Goal: Information Seeking & Learning: Learn about a topic

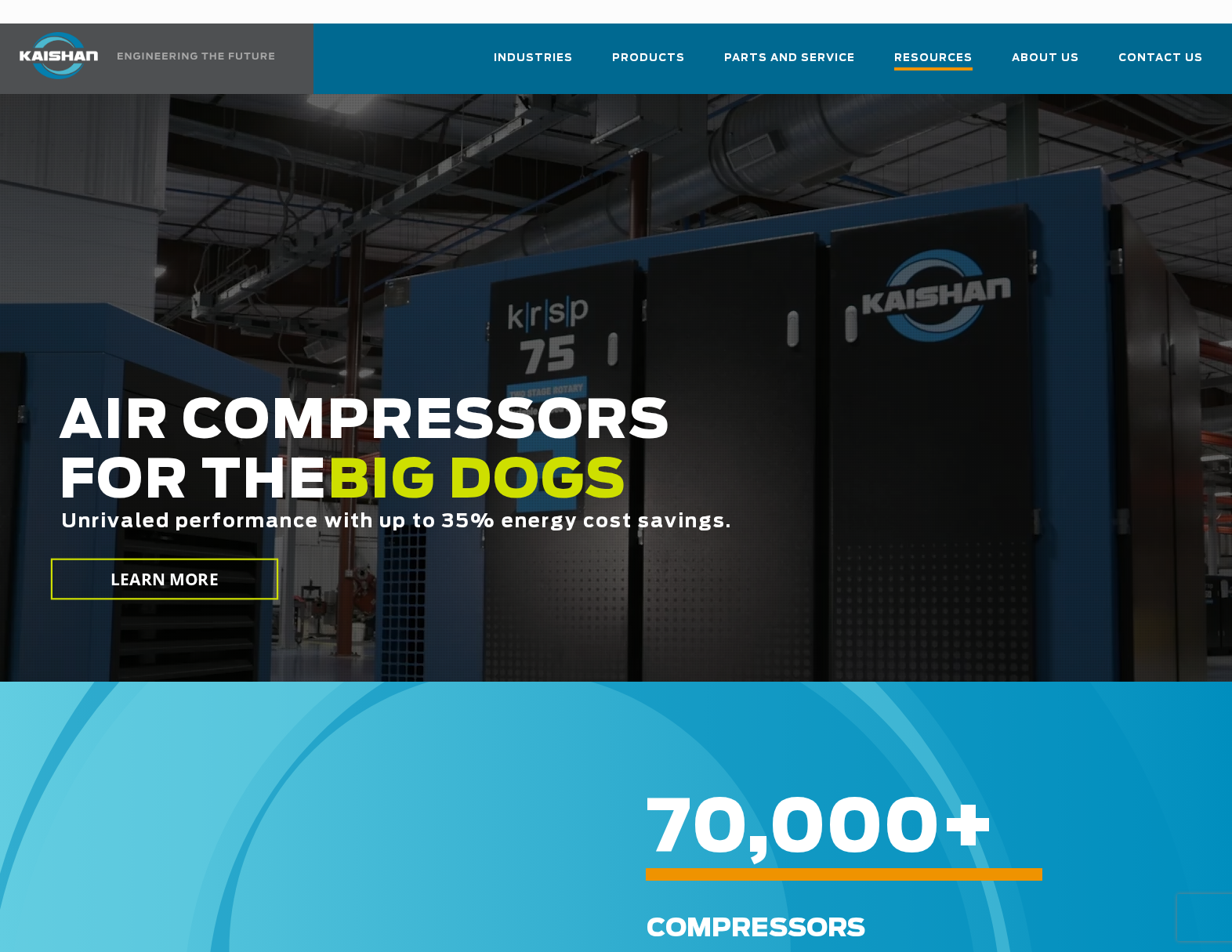
click at [926, 49] on span "Resources" at bounding box center [933, 60] width 78 height 21
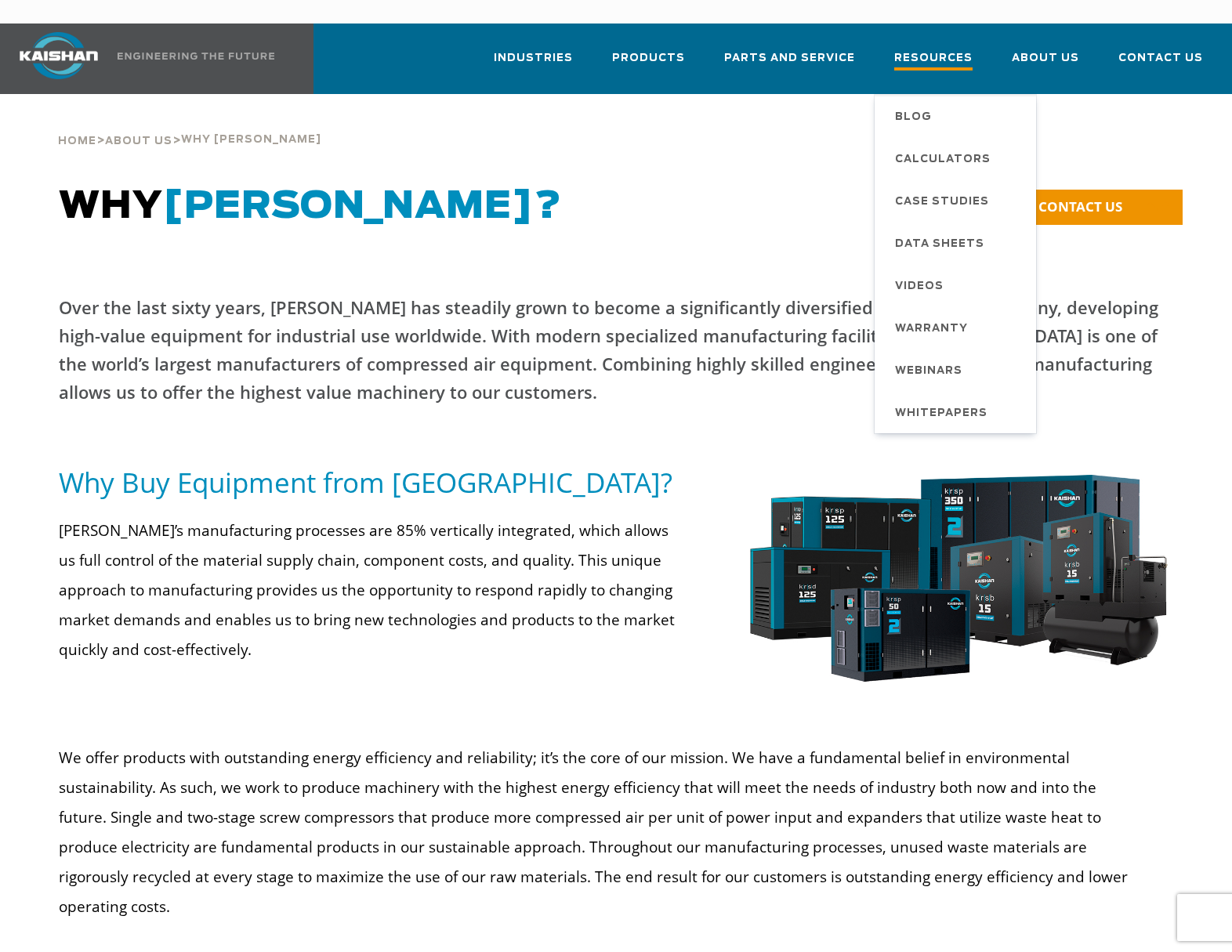
click at [948, 49] on span "Resources" at bounding box center [933, 60] width 78 height 21
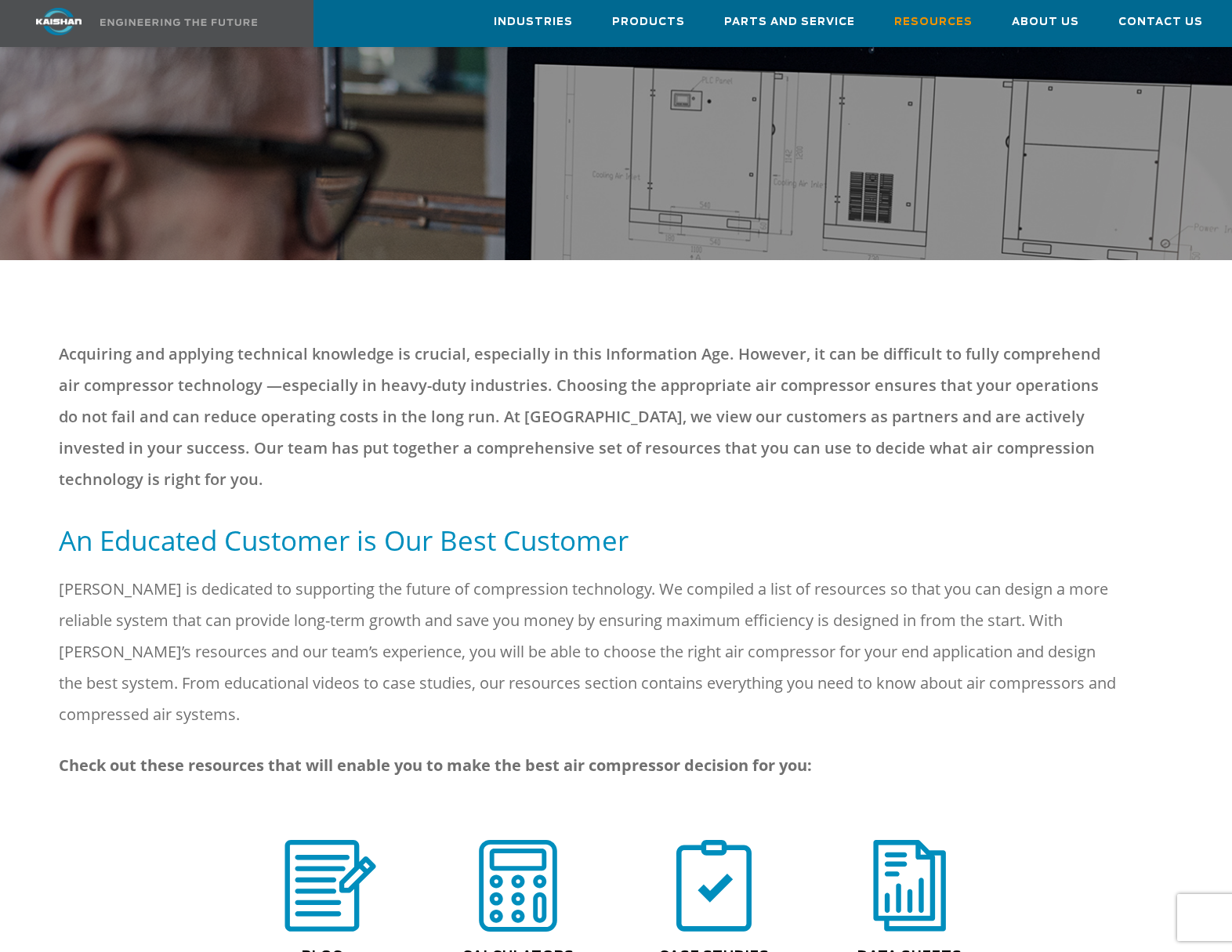
scroll to position [235, 0]
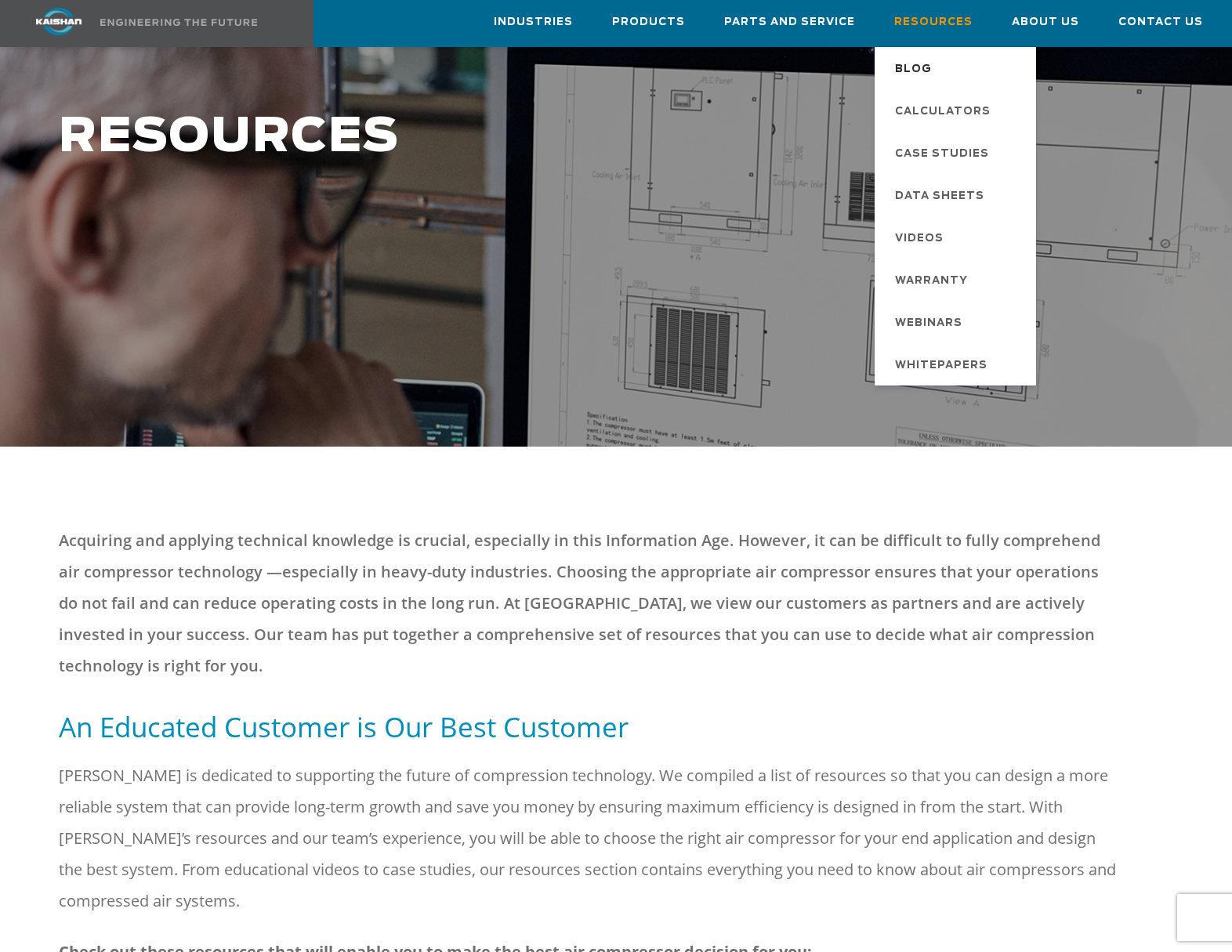
click at [932, 60] on span "Blog" at bounding box center [913, 69] width 37 height 27
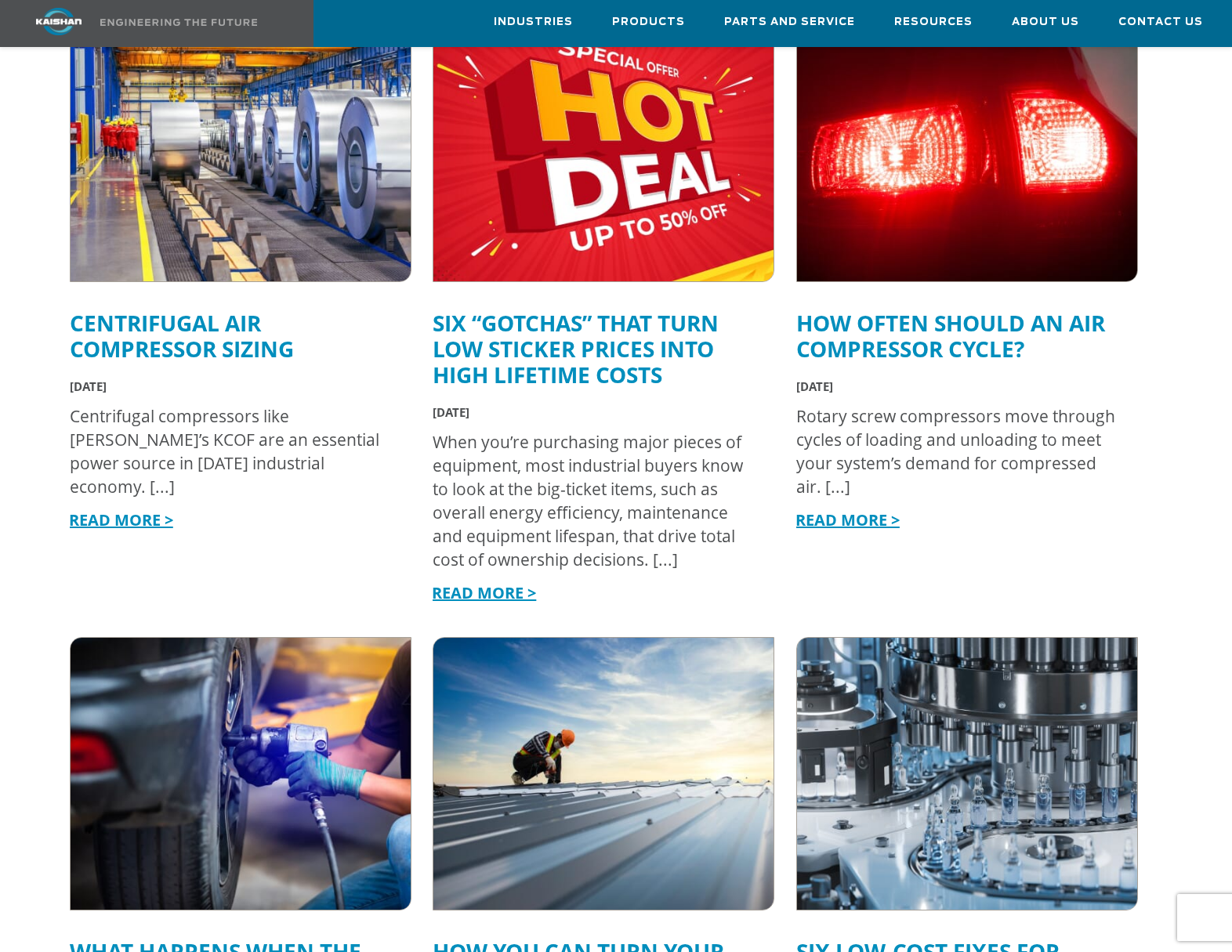
scroll to position [78, 0]
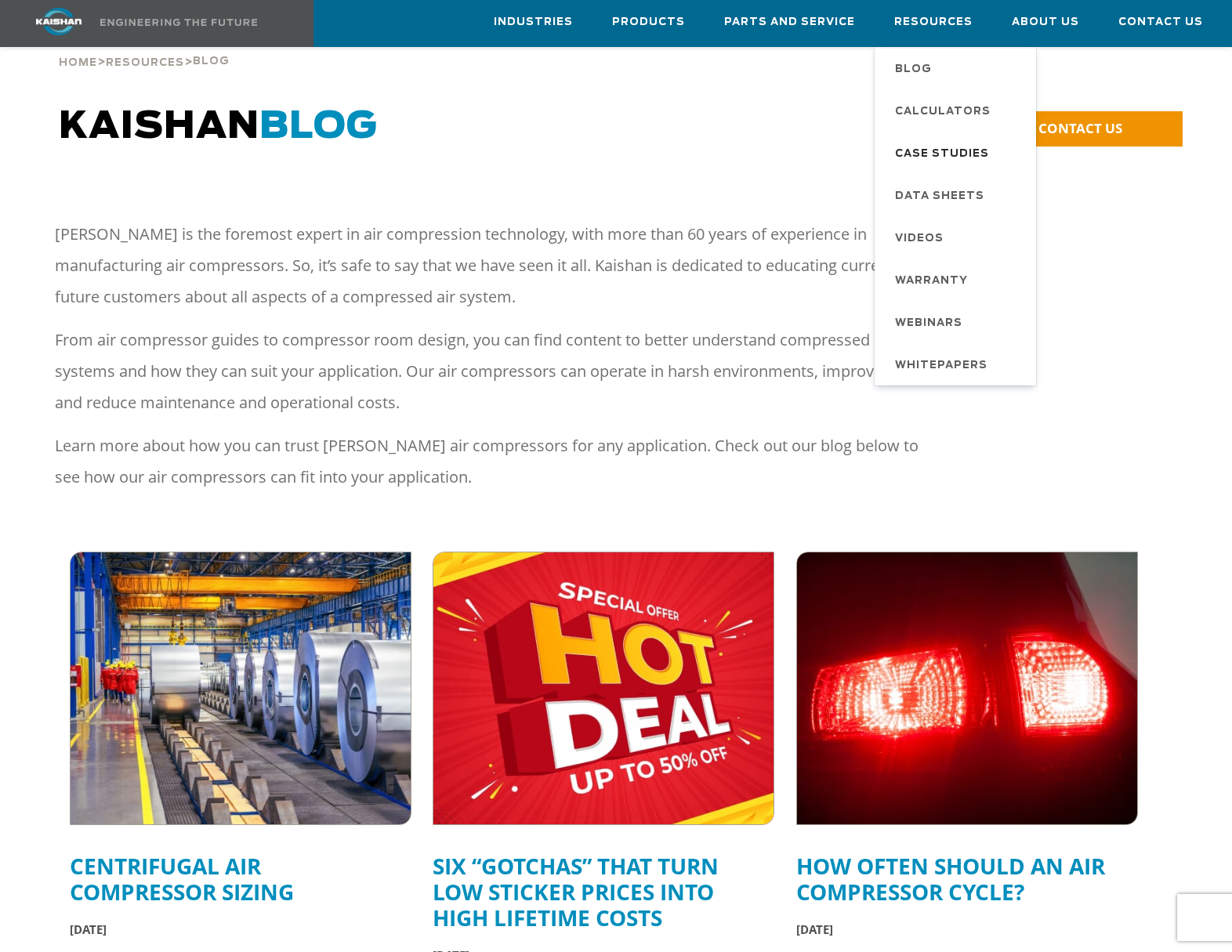
click at [945, 152] on span "Case Studies" at bounding box center [942, 154] width 94 height 27
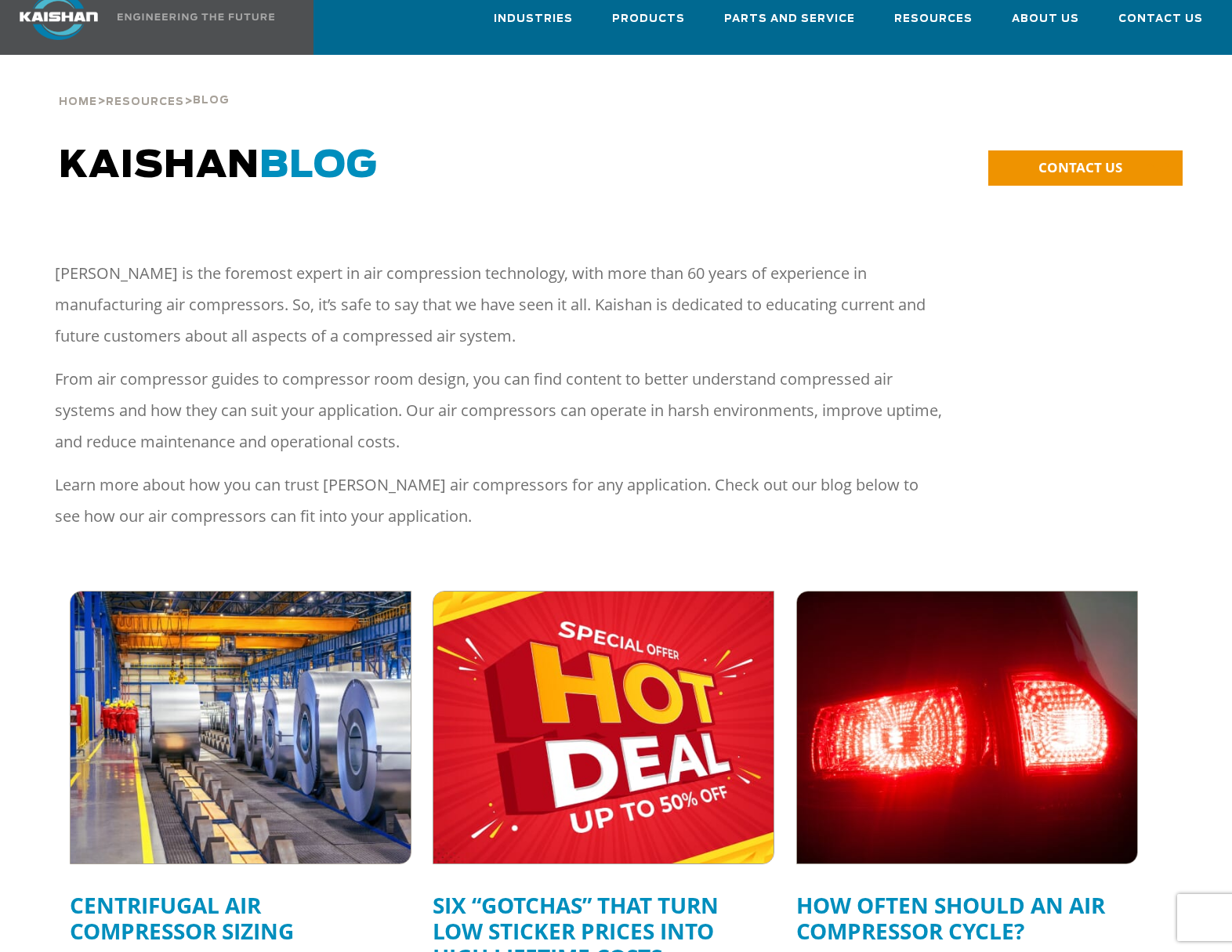
scroll to position [0, 0]
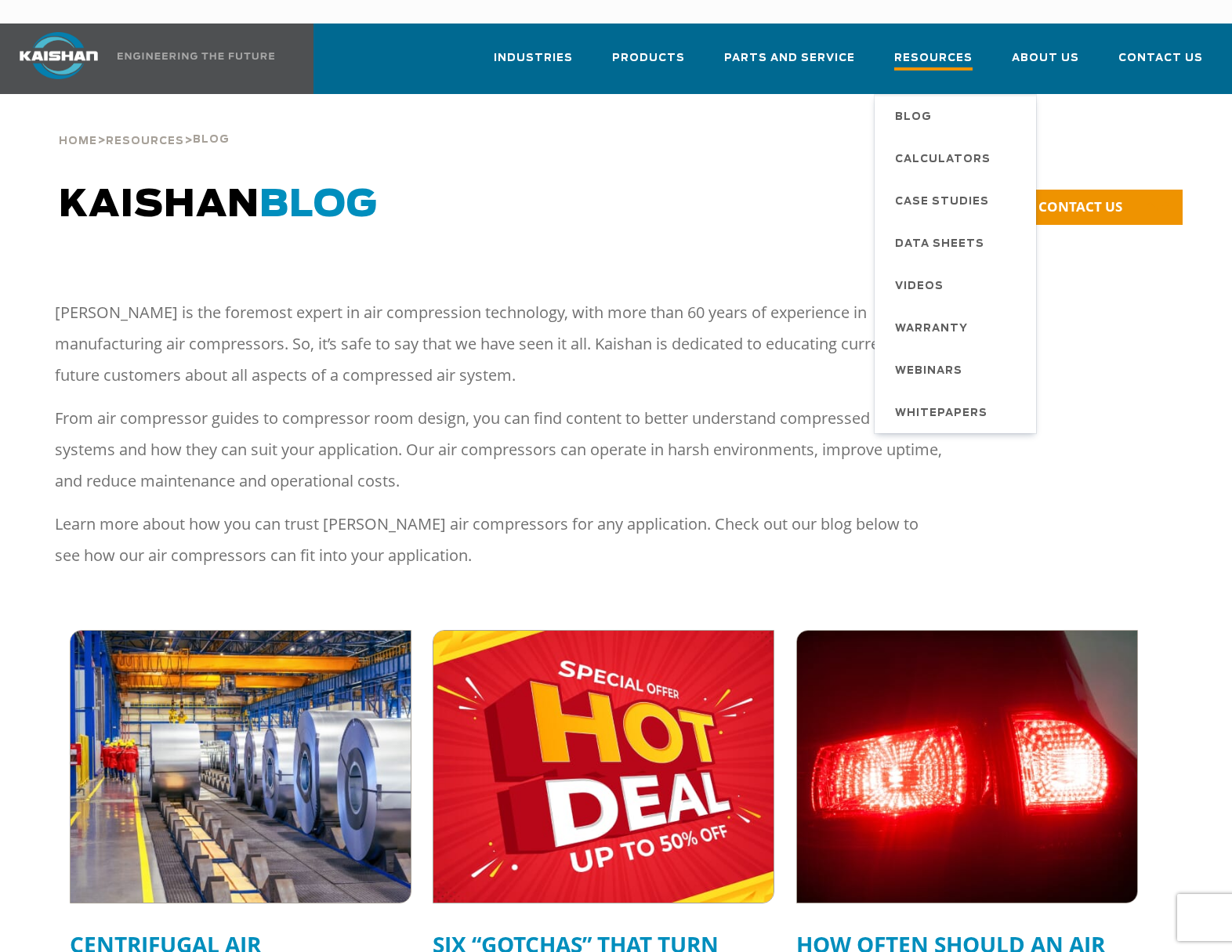
click at [950, 49] on span "Resources" at bounding box center [933, 60] width 78 height 21
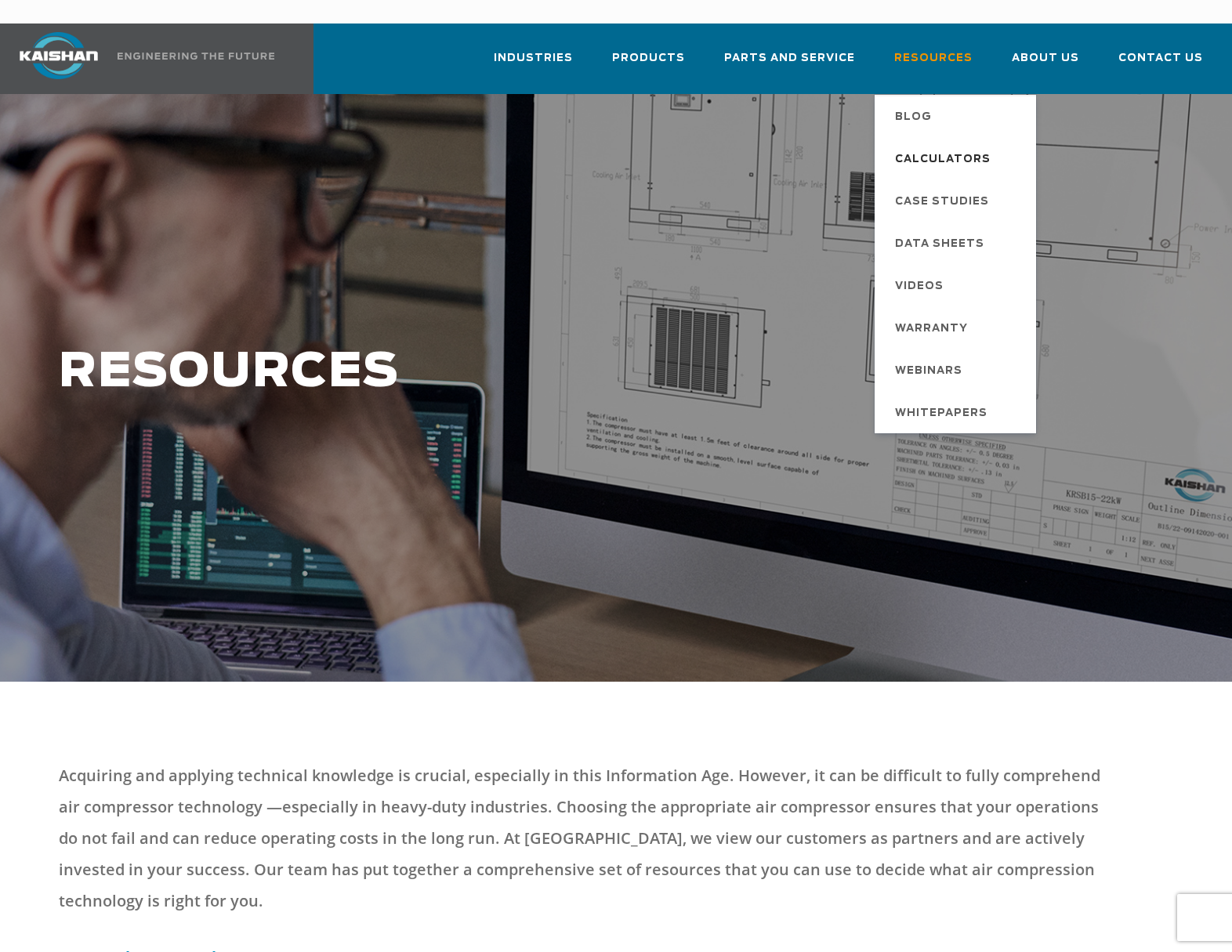
click at [930, 146] on span "Calculators" at bounding box center [943, 159] width 95 height 27
click at [928, 146] on span "Calculators" at bounding box center [943, 159] width 95 height 27
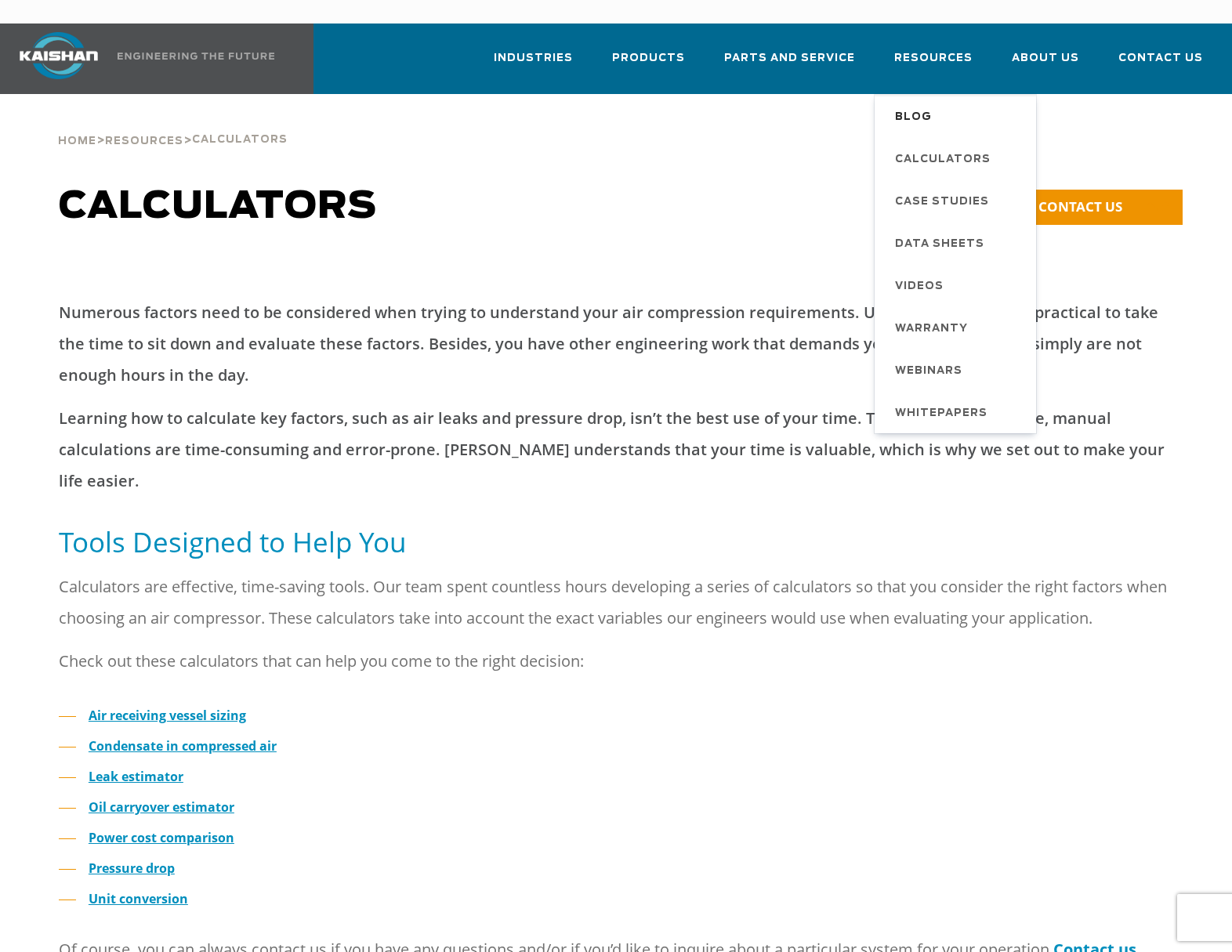
click at [932, 104] on span "Blog" at bounding box center [913, 117] width 37 height 27
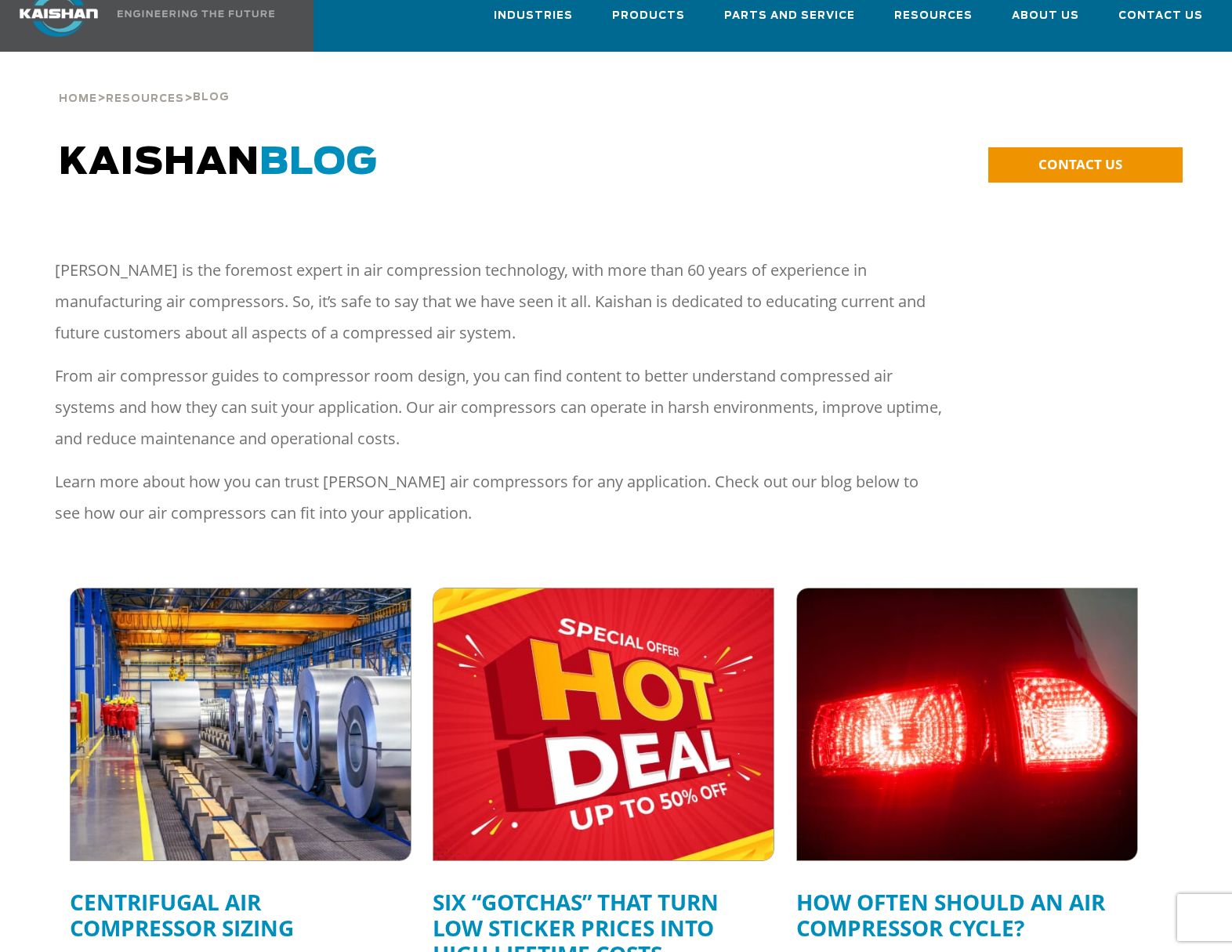
scroll to position [78, 0]
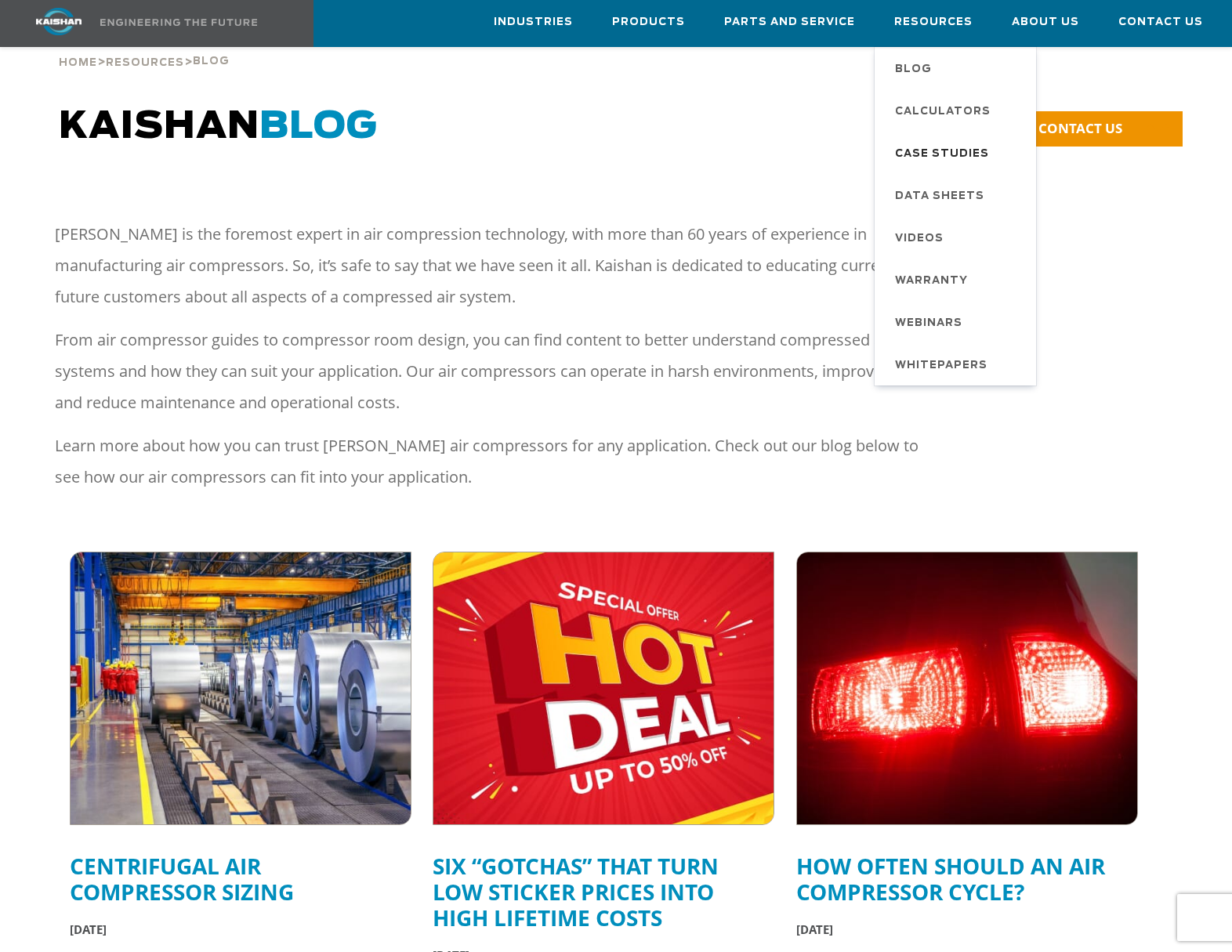
click at [932, 143] on span "Case Studies" at bounding box center [942, 154] width 94 height 27
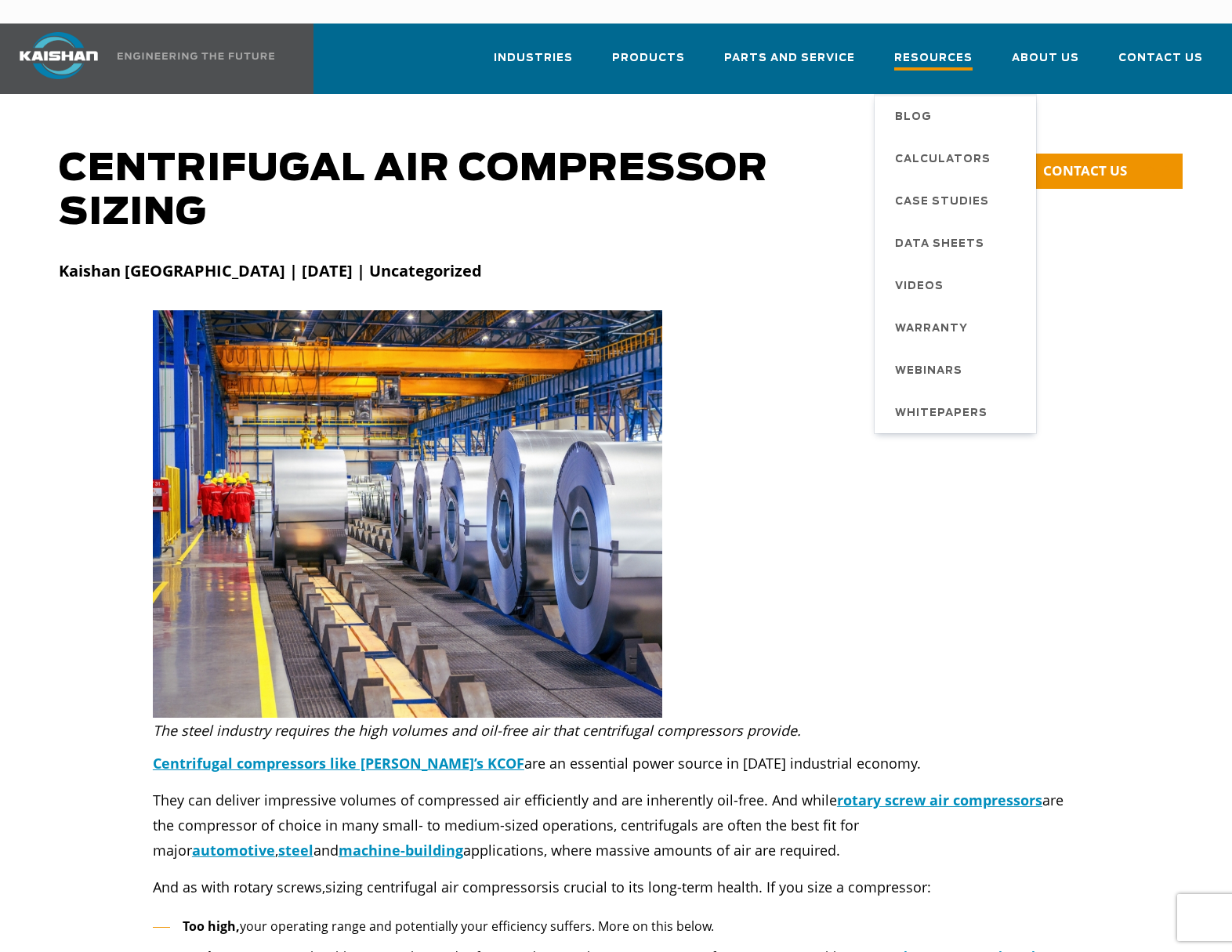
click at [933, 49] on span "Resources" at bounding box center [933, 60] width 78 height 21
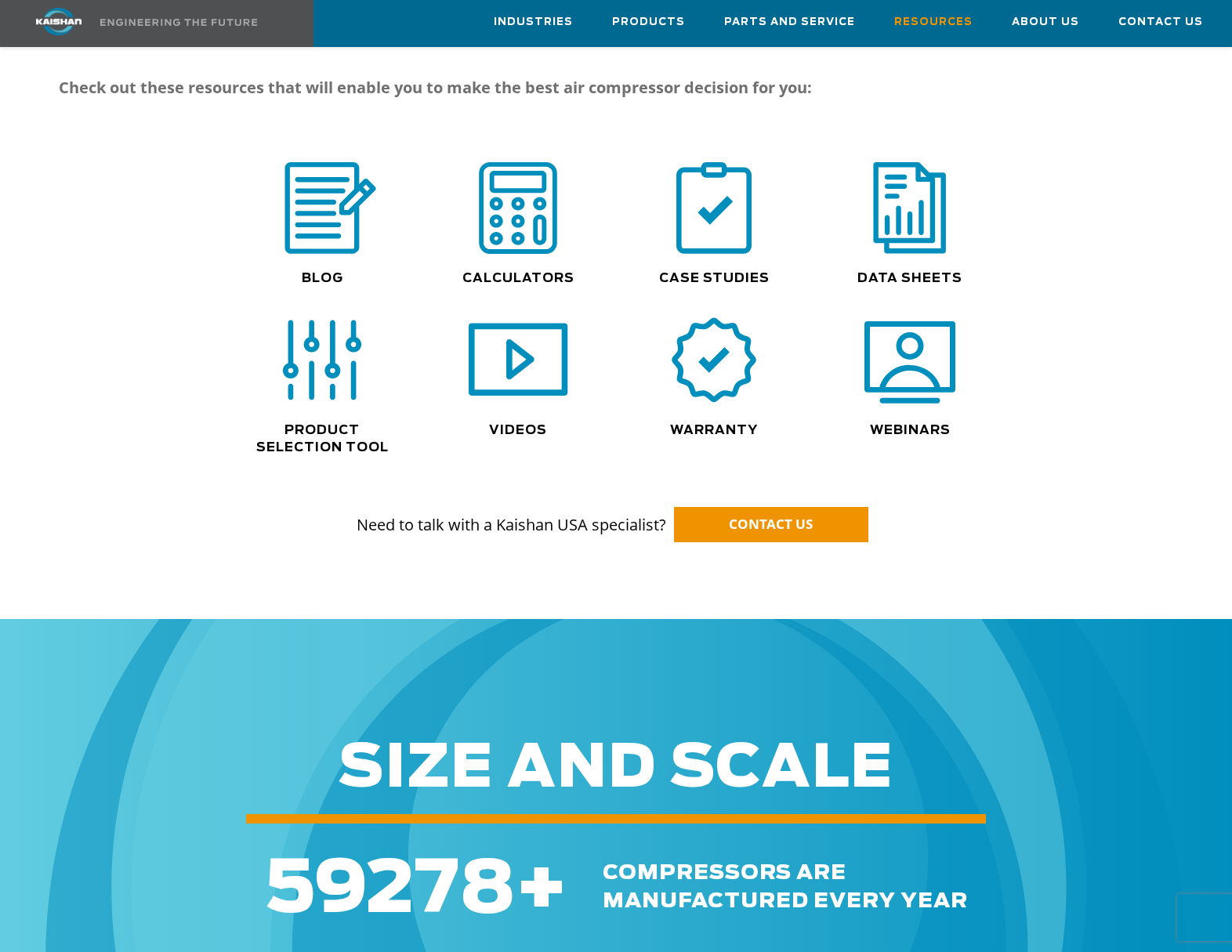
scroll to position [1098, 0]
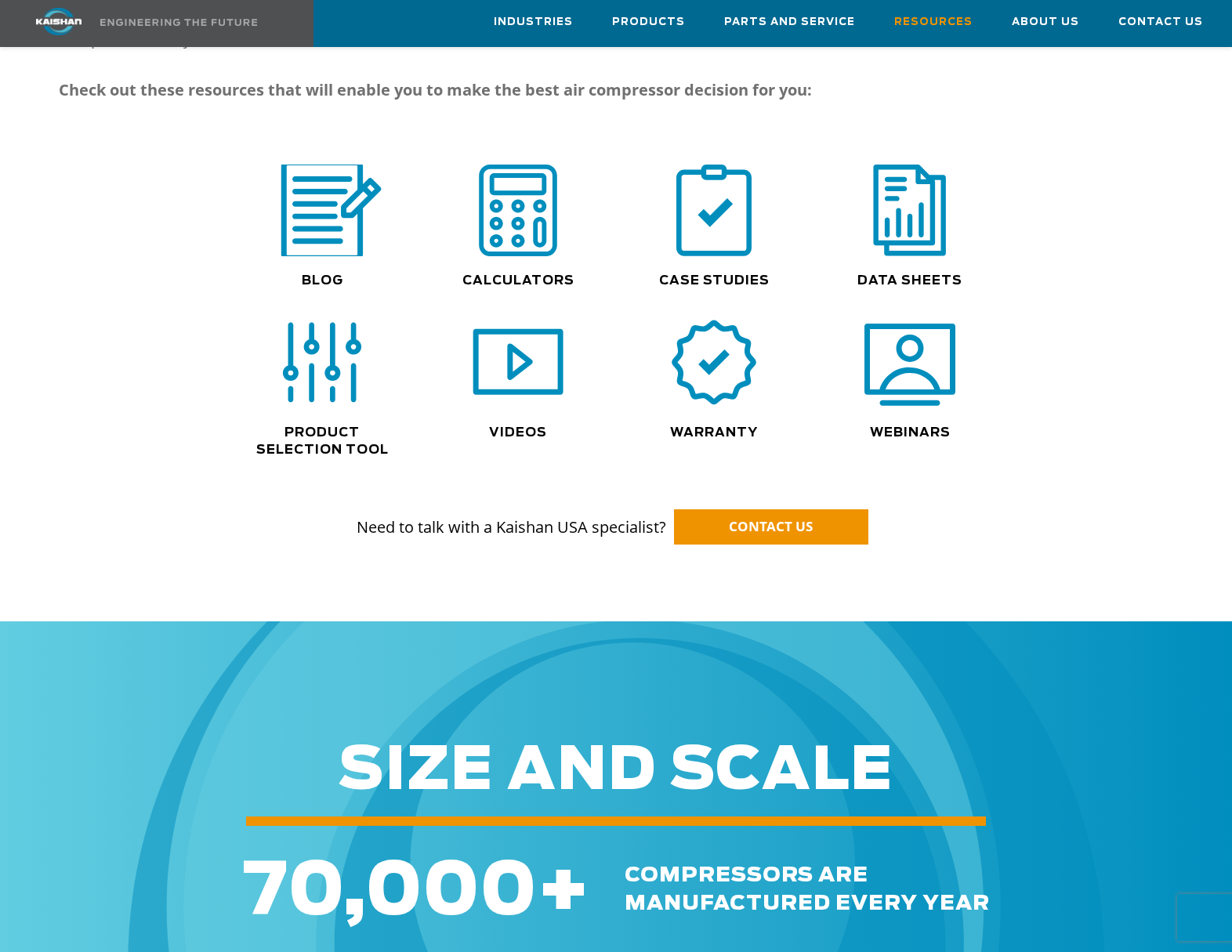
click at [349, 188] on img at bounding box center [322, 210] width 120 height 101
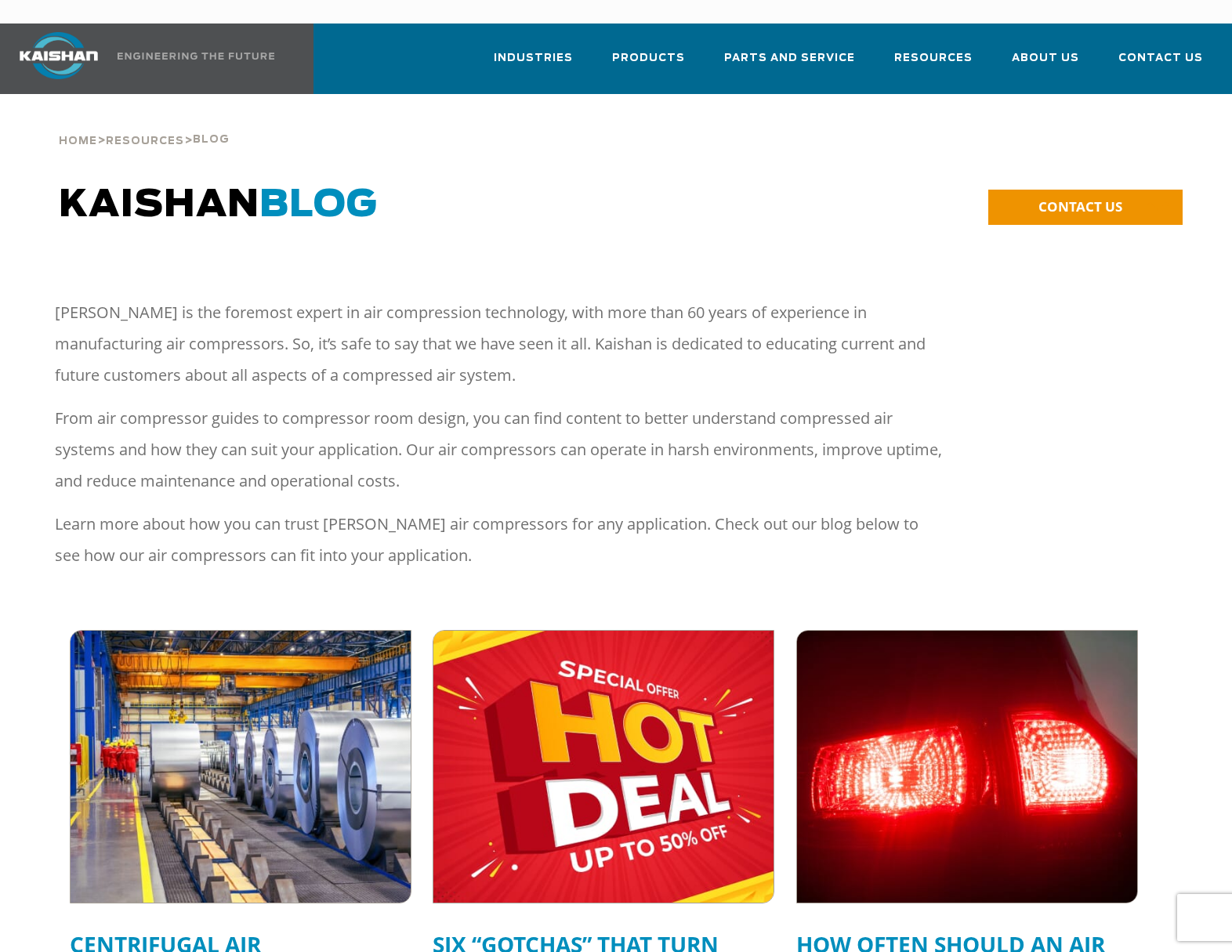
click at [1073, 120] on div "Home > Resources > Blog" at bounding box center [616, 124] width 1133 height 60
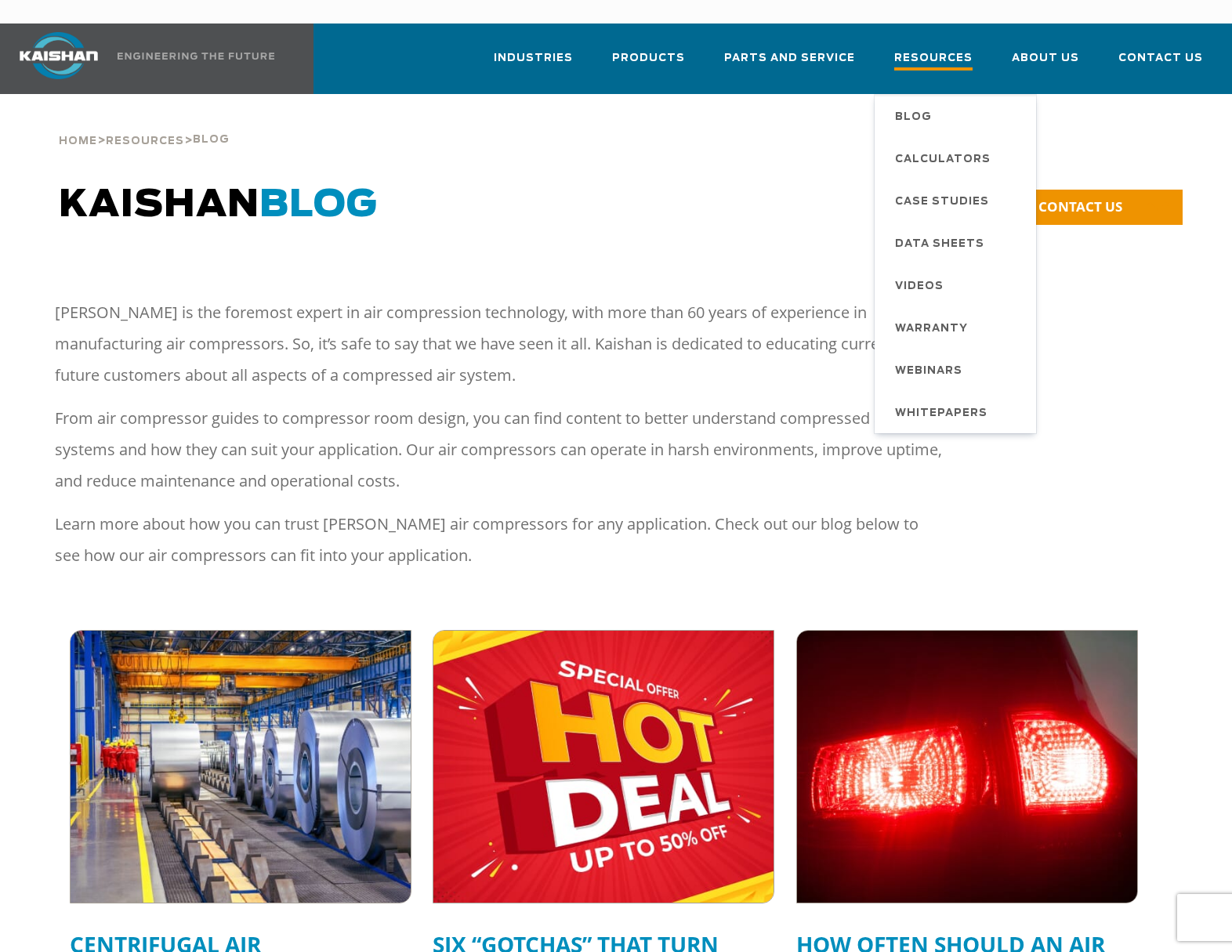
click at [942, 49] on span "Resources" at bounding box center [933, 60] width 78 height 21
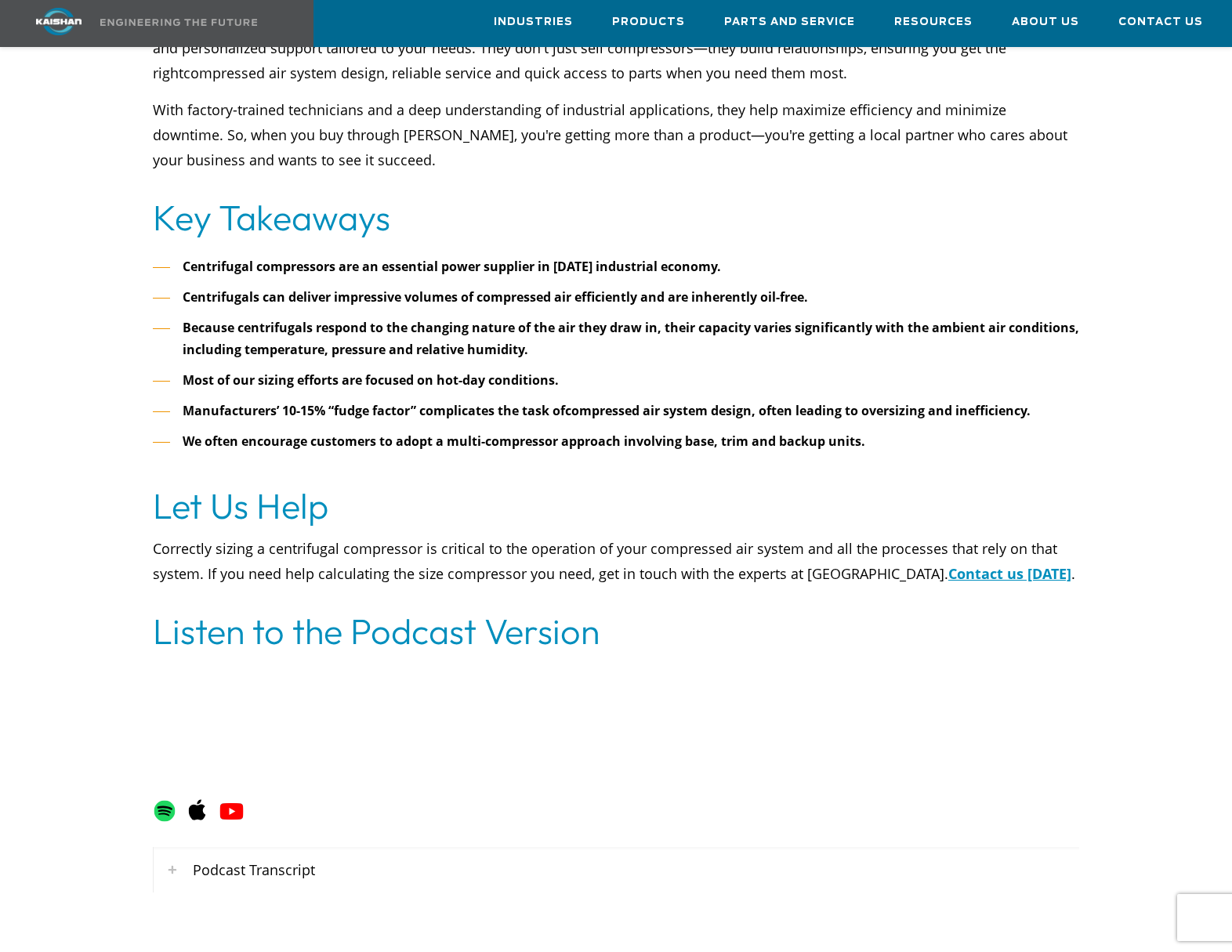
scroll to position [6583, 0]
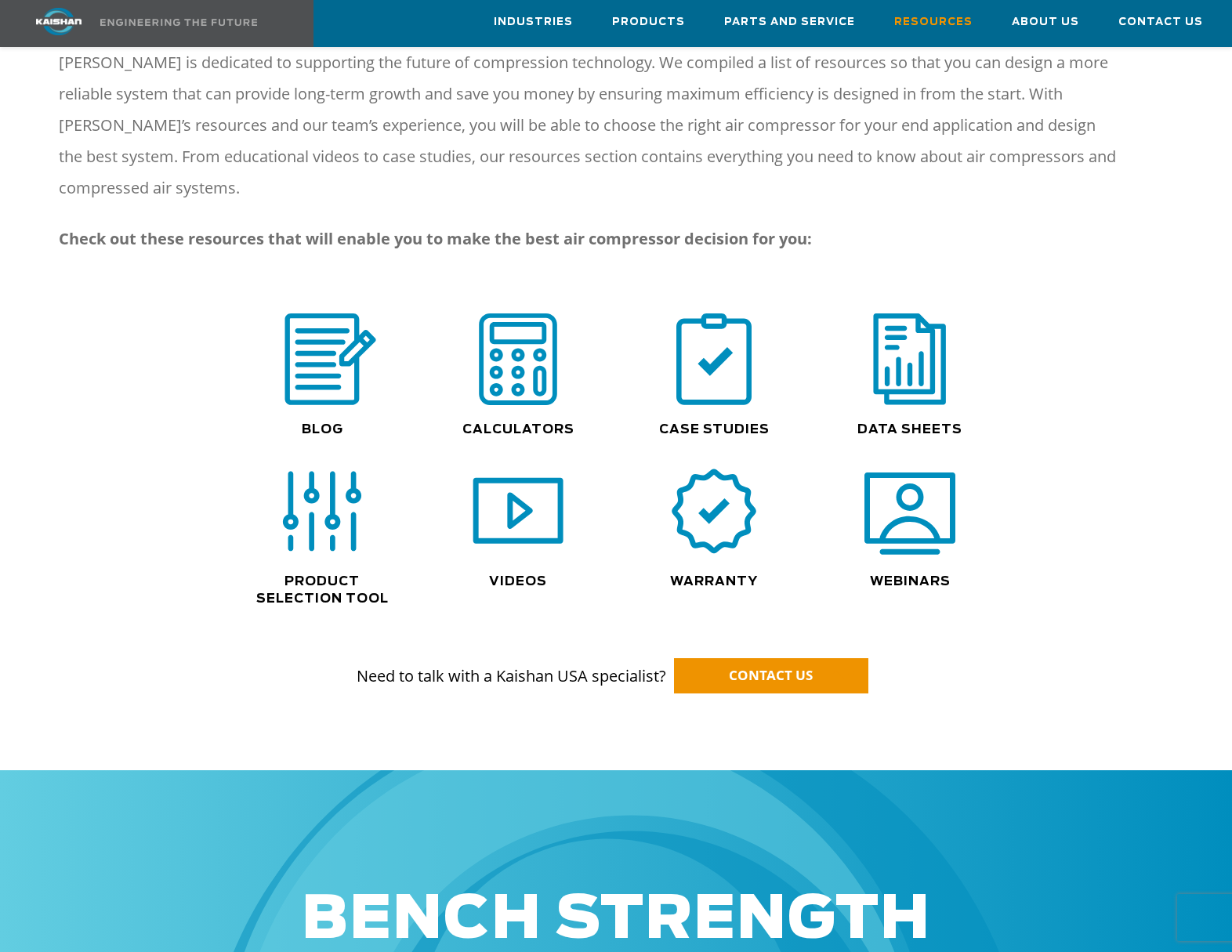
scroll to position [705, 0]
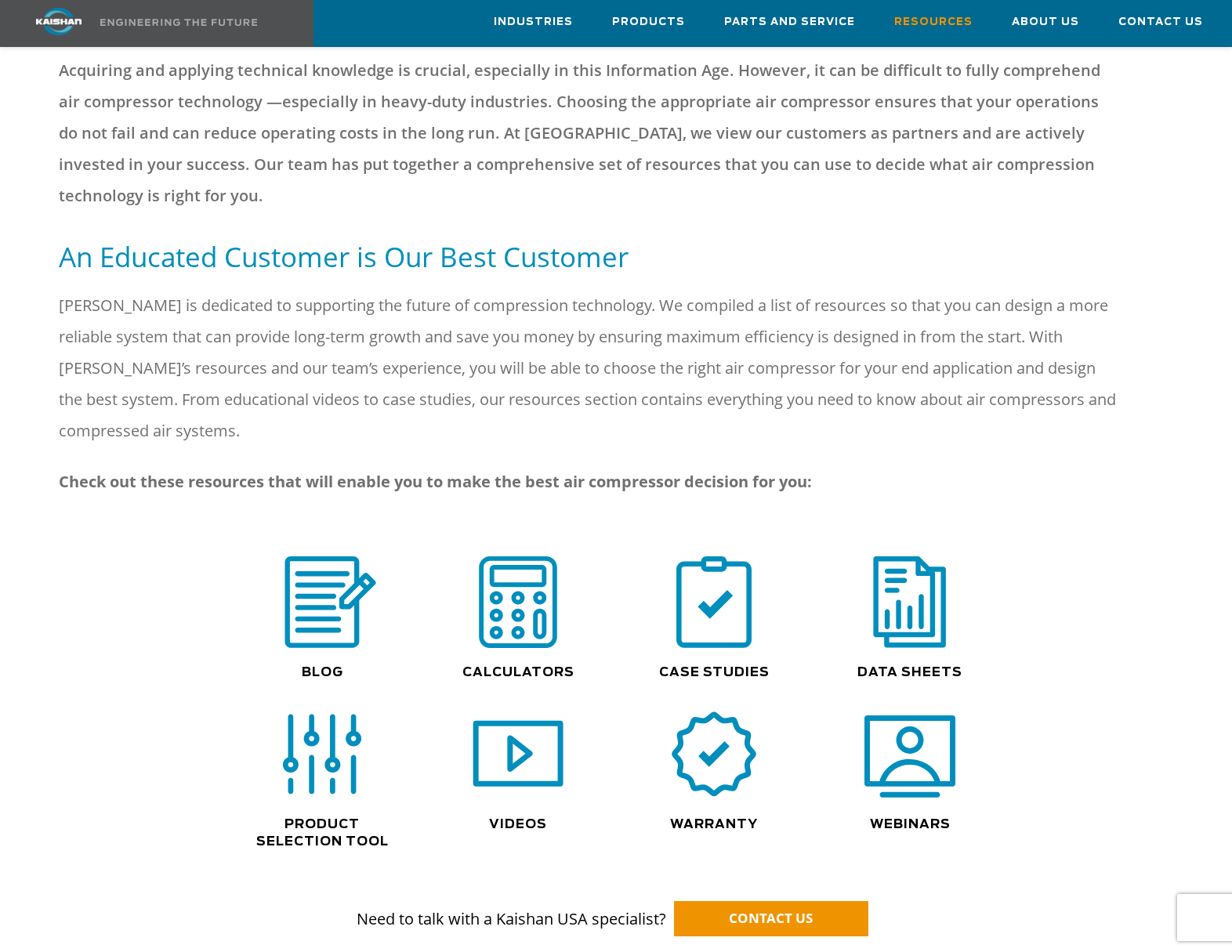
click at [269, 606] on div ".path{fill:none;stroke:#333;stroke-miterlimit:10;stroke-width:1.5px;}" at bounding box center [322, 610] width 196 height 107
click at [736, 364] on p "[PERSON_NAME] is dedicated to supporting the future of compression technology. …" at bounding box center [589, 368] width 1061 height 157
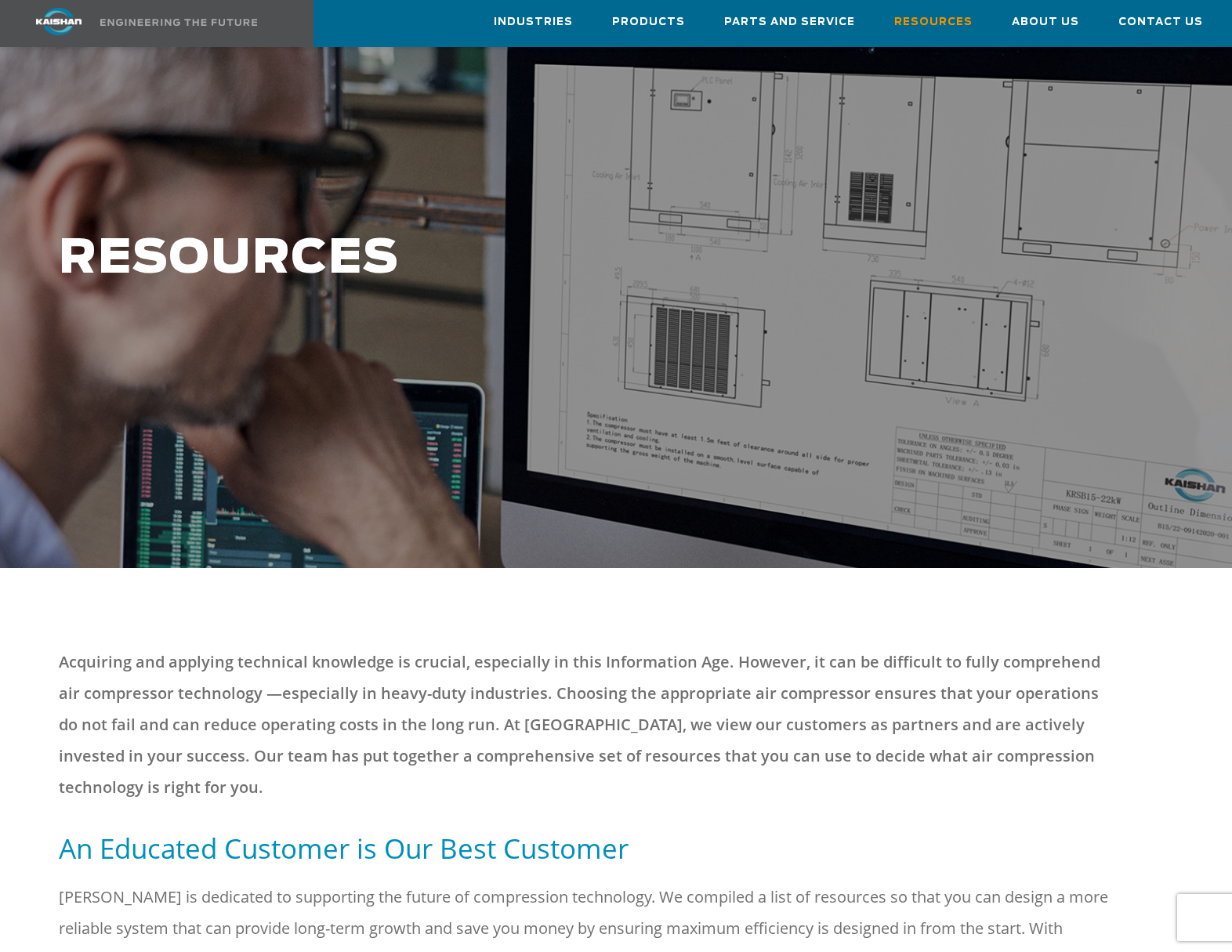
scroll to position [0, 0]
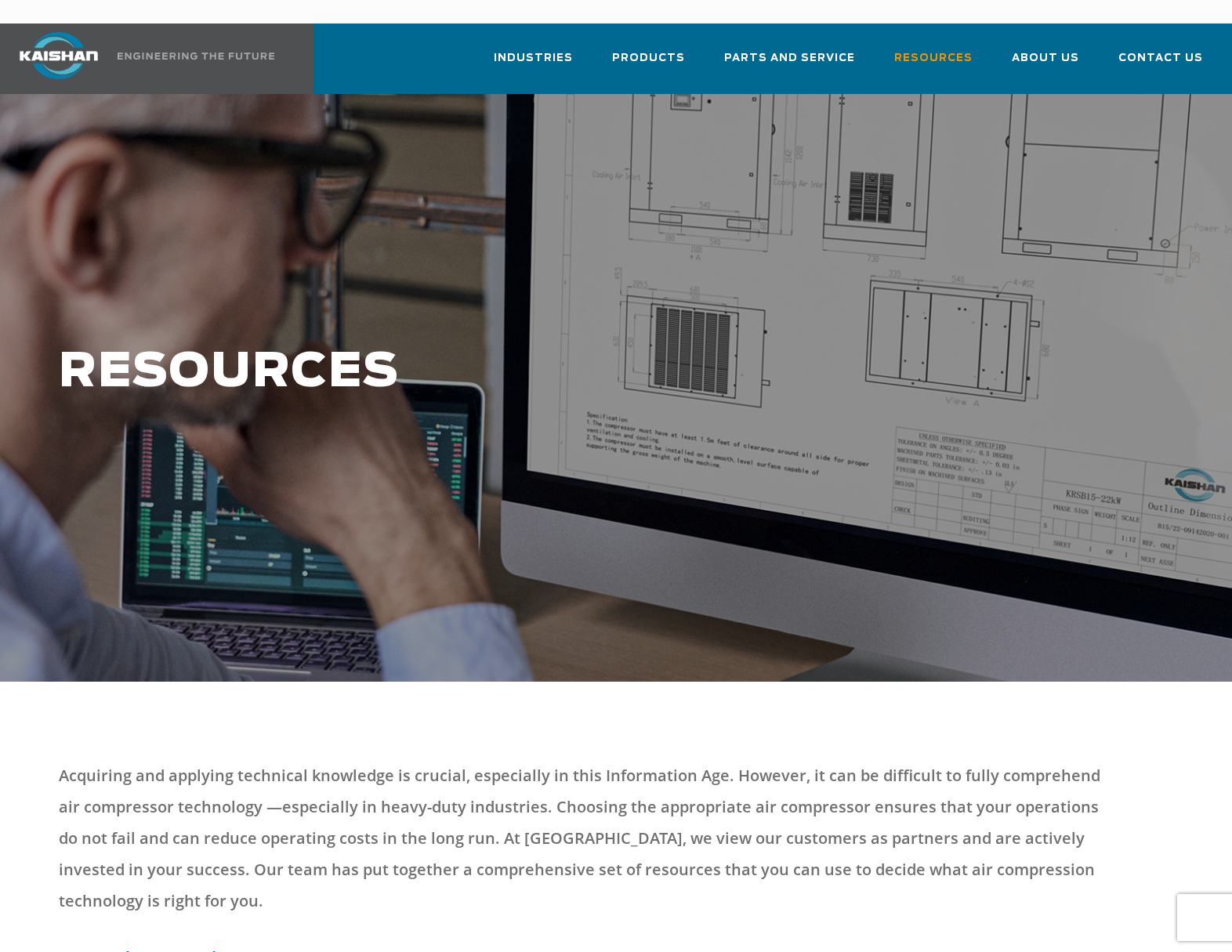
drag, startPoint x: 341, startPoint y: 235, endPoint x: 302, endPoint y: 433, distance: 201.8
click at [341, 235] on div at bounding box center [616, 388] width 1232 height 588
